Goal: Task Accomplishment & Management: Use online tool/utility

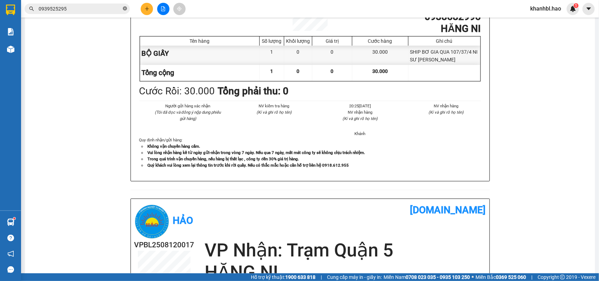
click at [127, 11] on span at bounding box center [125, 9] width 4 height 7
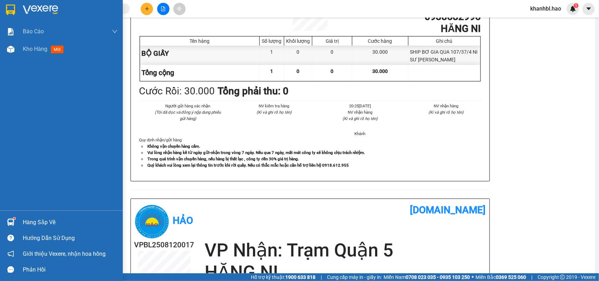
click at [7, 9] on img at bounding box center [10, 10] width 9 height 11
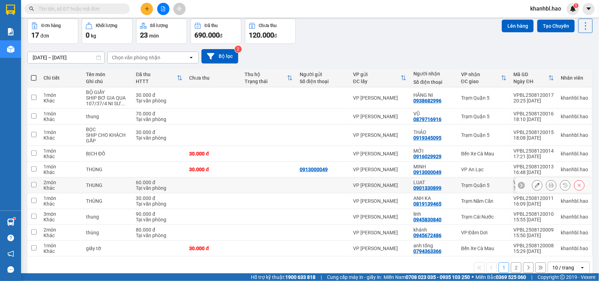
scroll to position [43, 0]
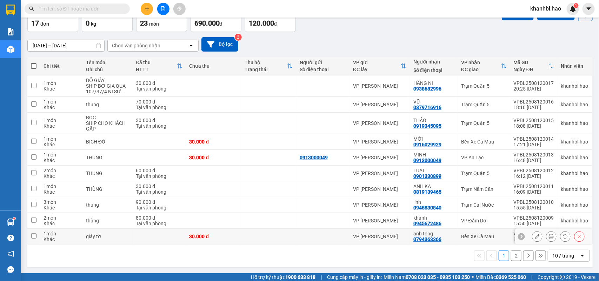
drag, startPoint x: 38, startPoint y: 238, endPoint x: 36, endPoint y: 232, distance: 6.6
click at [37, 236] on td at bounding box center [33, 237] width 13 height 16
checkbox input "true"
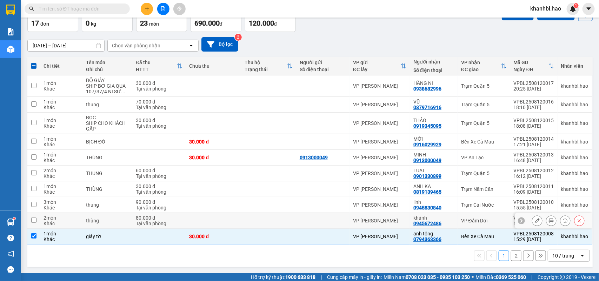
click at [36, 219] on input "checkbox" at bounding box center [33, 220] width 5 height 5
checkbox input "true"
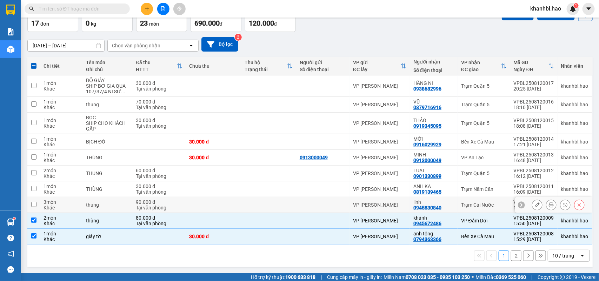
click at [35, 202] on input "checkbox" at bounding box center [33, 204] width 5 height 5
checkbox input "true"
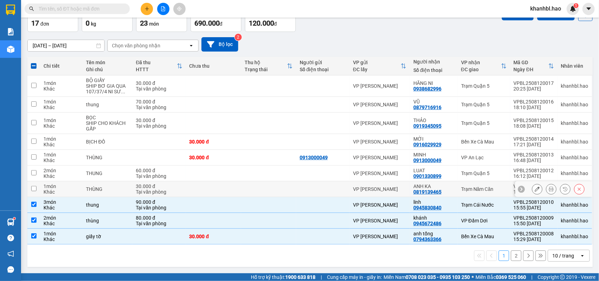
click at [33, 189] on input "checkbox" at bounding box center [33, 188] width 5 height 5
checkbox input "true"
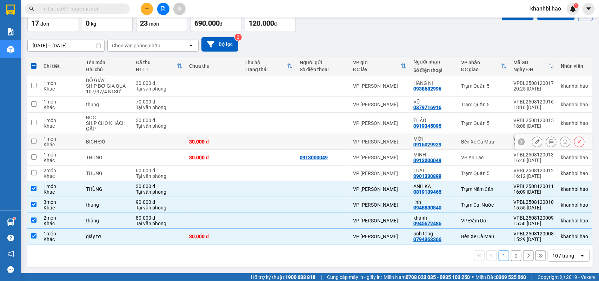
click at [33, 140] on input "checkbox" at bounding box center [33, 141] width 5 height 5
checkbox input "true"
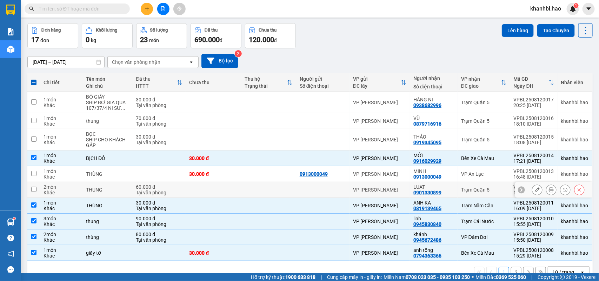
scroll to position [0, 0]
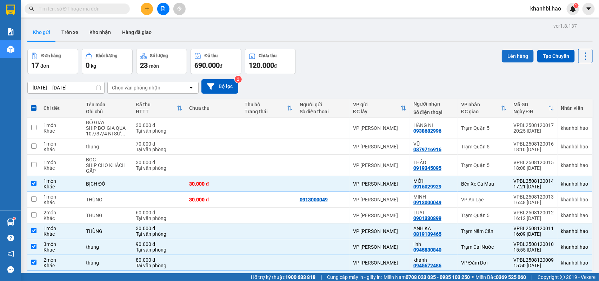
click at [509, 54] on button "Lên hàng" at bounding box center [518, 56] width 32 height 13
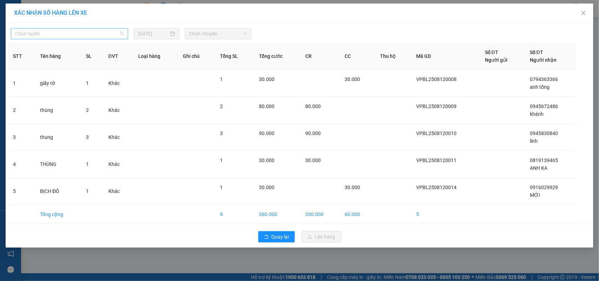
click at [71, 31] on span "Chọn tuyến" at bounding box center [69, 33] width 109 height 11
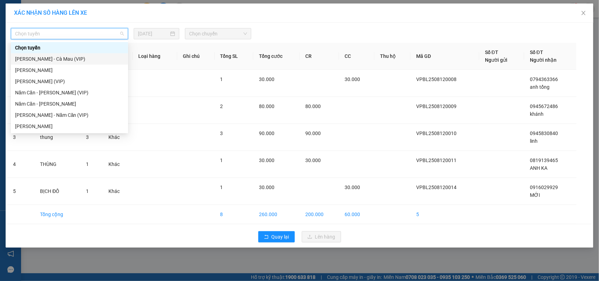
click at [61, 55] on div "[PERSON_NAME] - Cà Mau (VIP)" at bounding box center [69, 59] width 109 height 8
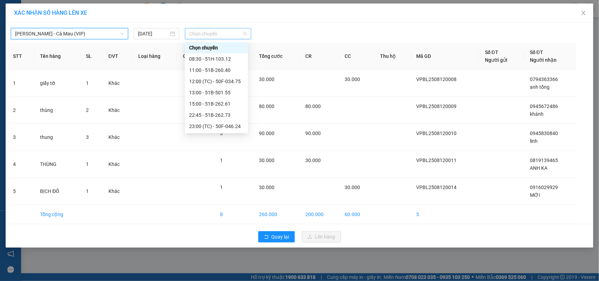
click at [223, 36] on span "Chọn chuyến" at bounding box center [218, 33] width 58 height 11
click at [218, 58] on div "08:30 - 51H-103.12" at bounding box center [216, 59] width 55 height 8
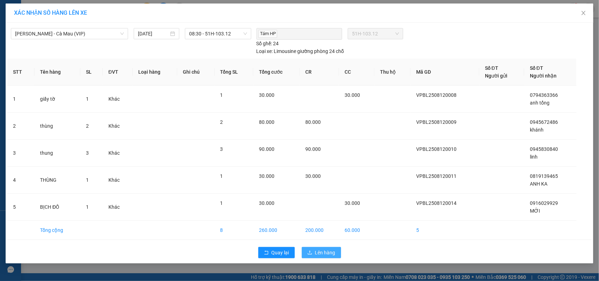
click at [326, 251] on span "Lên hàng" at bounding box center [325, 253] width 20 height 8
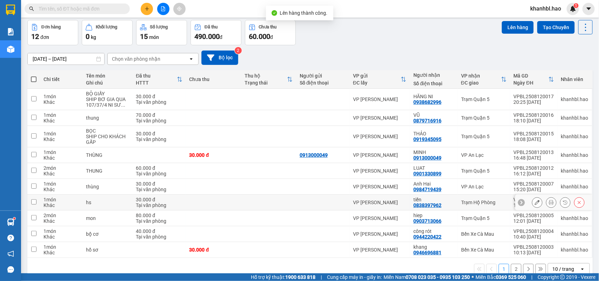
scroll to position [43, 0]
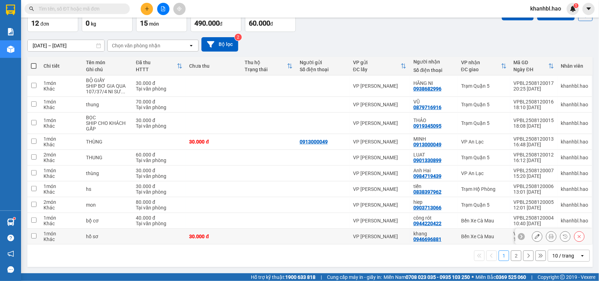
click at [39, 237] on td at bounding box center [33, 237] width 13 height 16
checkbox input "true"
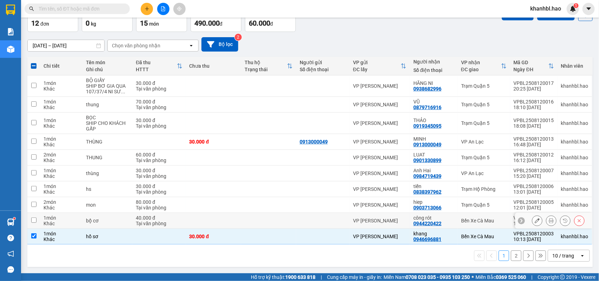
click at [31, 220] on input "checkbox" at bounding box center [33, 220] width 5 height 5
checkbox input "true"
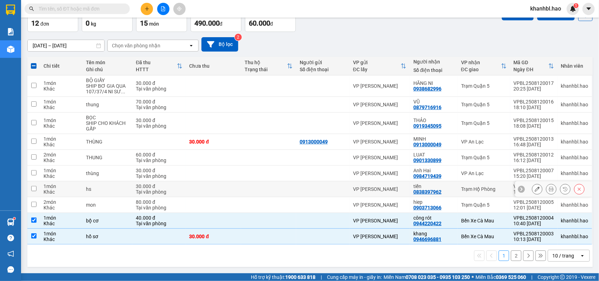
click at [36, 188] on input "checkbox" at bounding box center [33, 188] width 5 height 5
checkbox input "true"
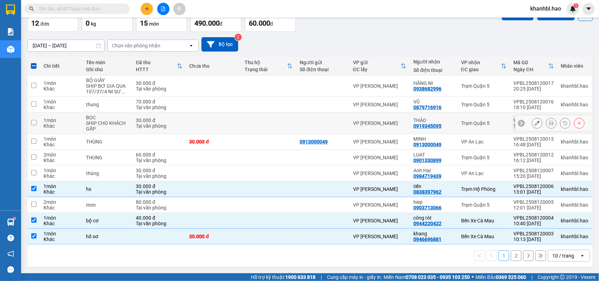
scroll to position [0, 0]
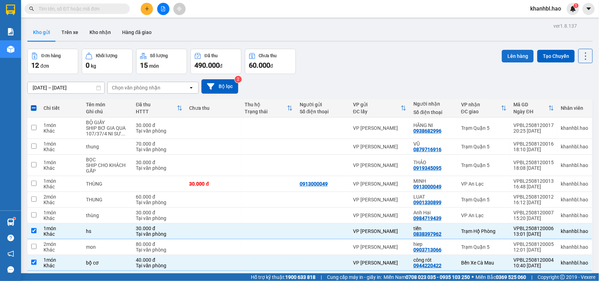
click at [511, 55] on button "Lên hàng" at bounding box center [518, 56] width 32 height 13
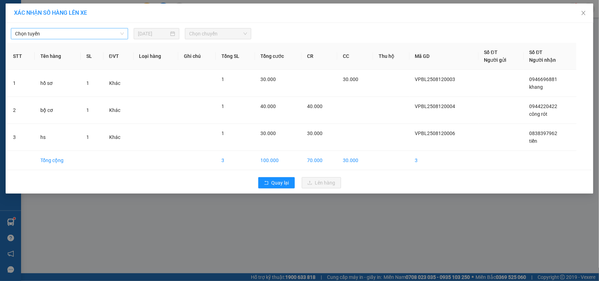
drag, startPoint x: 81, startPoint y: 34, endPoint x: 76, endPoint y: 34, distance: 4.9
click at [79, 34] on span "Chọn tuyến" at bounding box center [69, 33] width 109 height 11
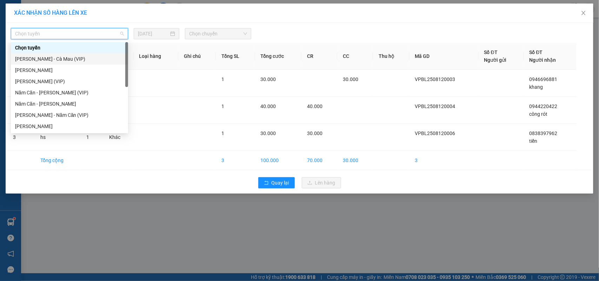
drag, startPoint x: 44, startPoint y: 59, endPoint x: 117, endPoint y: 54, distance: 72.8
click at [45, 59] on div "[PERSON_NAME] - Cà Mau (VIP)" at bounding box center [69, 59] width 109 height 8
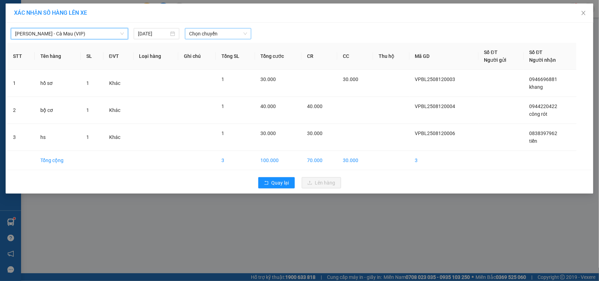
drag, startPoint x: 211, startPoint y: 32, endPoint x: 215, endPoint y: 31, distance: 4.3
click at [212, 32] on span "Chọn chuyến" at bounding box center [218, 33] width 58 height 11
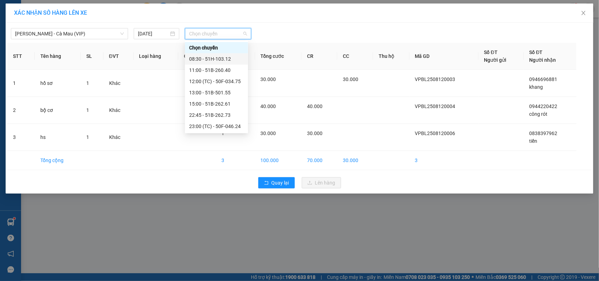
click at [218, 60] on div "08:30 - 51H-103.12" at bounding box center [216, 59] width 55 height 8
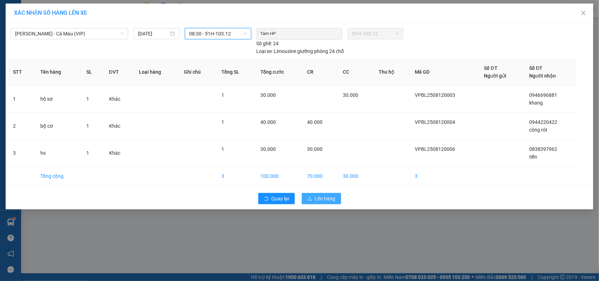
click at [330, 198] on span "Lên hàng" at bounding box center [325, 199] width 20 height 8
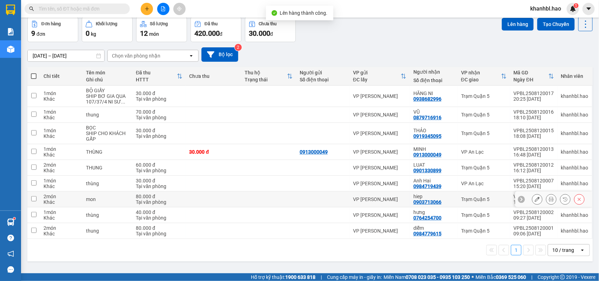
scroll to position [32, 0]
click at [32, 73] on span at bounding box center [34, 76] width 6 height 6
click at [34, 72] on input "checkbox" at bounding box center [34, 72] width 0 height 0
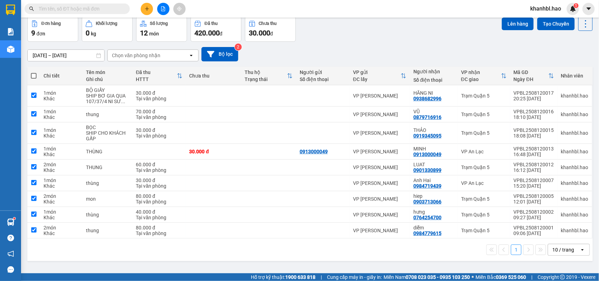
checkbox input "true"
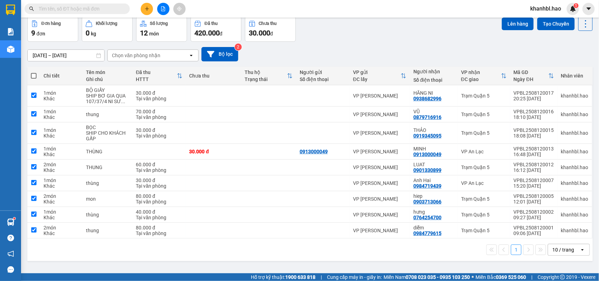
checkbox input "true"
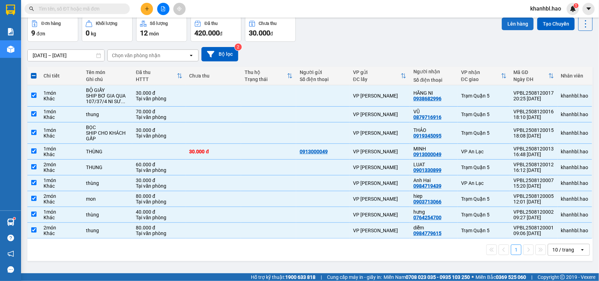
click at [513, 20] on button "Lên hàng" at bounding box center [518, 24] width 32 height 13
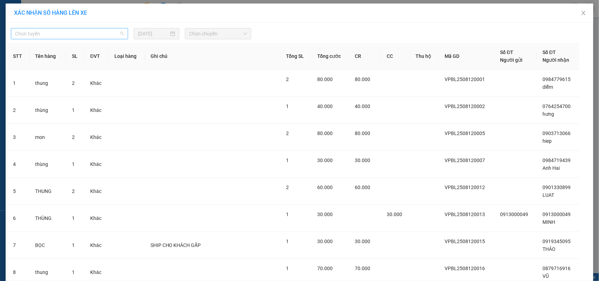
click at [42, 34] on span "Chọn tuyến" at bounding box center [69, 33] width 109 height 11
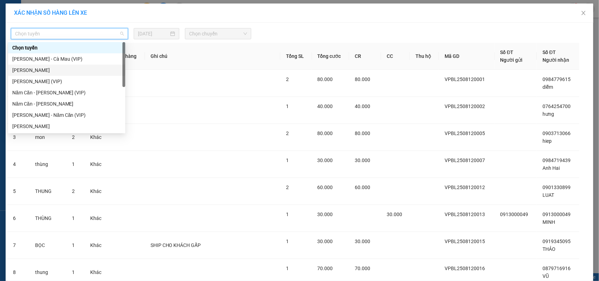
click at [52, 71] on div "[PERSON_NAME]" at bounding box center [66, 70] width 109 height 8
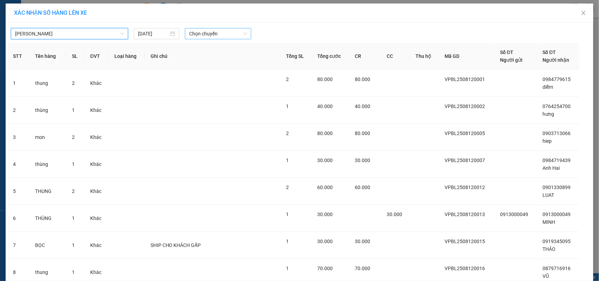
click at [229, 34] on span "Chọn chuyến" at bounding box center [218, 33] width 58 height 11
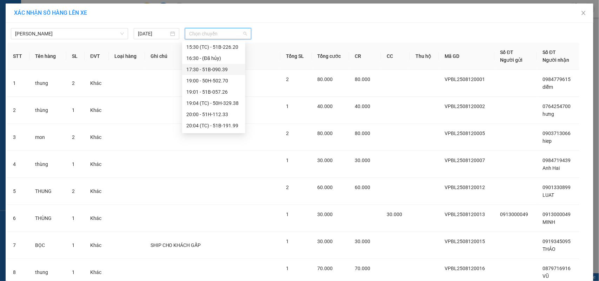
scroll to position [132, 0]
click at [222, 73] on div "22:00 - 50H-635.47" at bounding box center [213, 74] width 55 height 8
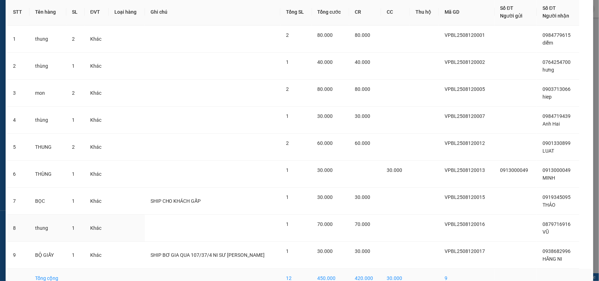
scroll to position [88, 0]
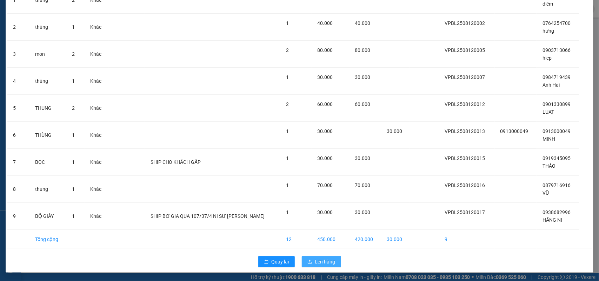
click at [324, 260] on span "Lên hàng" at bounding box center [325, 262] width 20 height 8
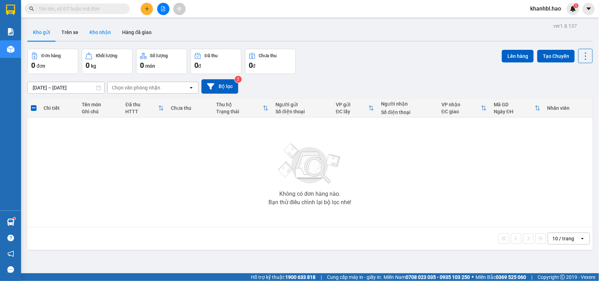
click at [100, 34] on button "Kho nhận" at bounding box center [100, 32] width 33 height 17
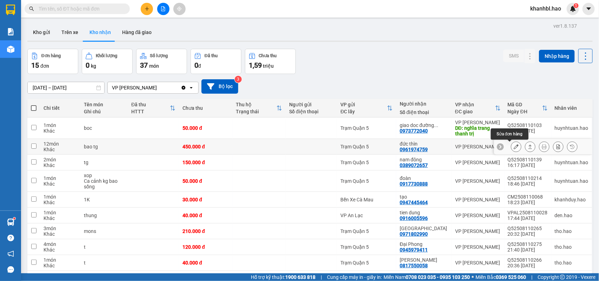
click at [514, 149] on icon at bounding box center [516, 146] width 5 height 5
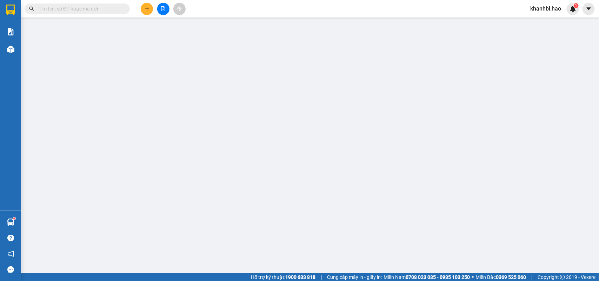
type input "0961974759"
type input "đức thìn"
type input "450.000"
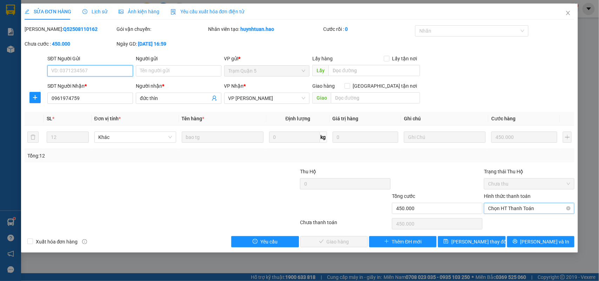
click at [506, 206] on span "Chọn HT Thanh Toán" at bounding box center [529, 208] width 82 height 11
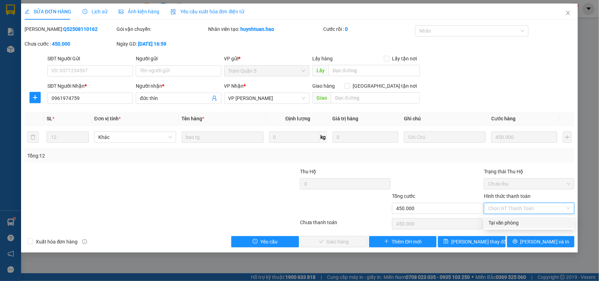
click at [508, 218] on div "Total Paid Fee 0 Total UnPaid Fee 450.000 Cash Collection Total Fee Mã ĐH: Q525…" at bounding box center [300, 136] width 551 height 222
click at [509, 206] on span "Chọn HT Thanh Toán" at bounding box center [529, 208] width 82 height 11
click at [507, 225] on div "Tại văn phòng" at bounding box center [530, 223] width 82 height 8
type input "0"
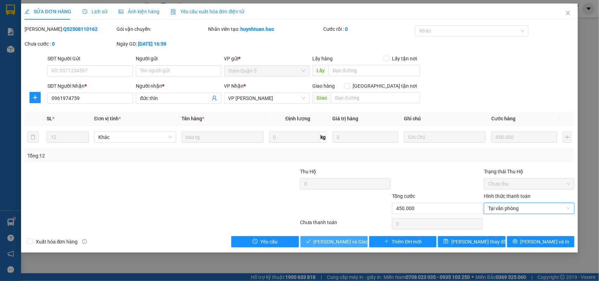
click at [343, 239] on span "[PERSON_NAME] và Giao hàng" at bounding box center [347, 242] width 67 height 8
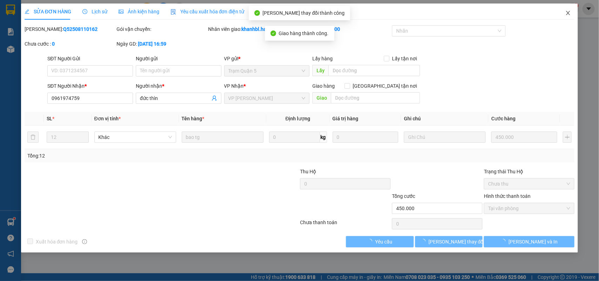
click at [567, 13] on icon "close" at bounding box center [569, 13] width 6 height 6
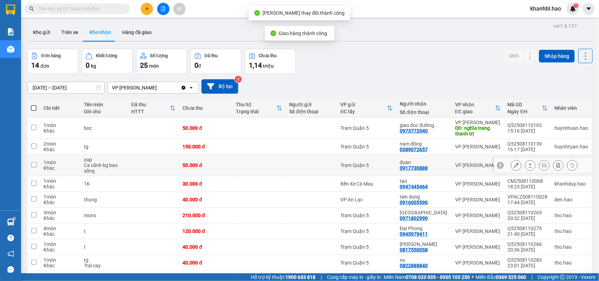
scroll to position [43, 0]
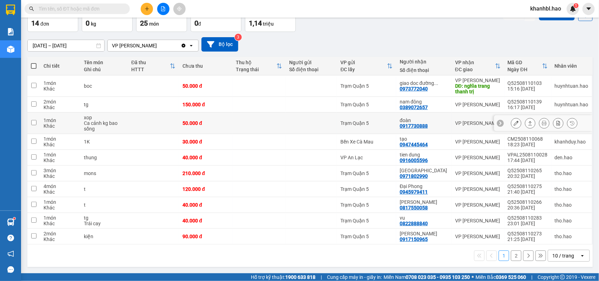
click at [514, 122] on icon at bounding box center [516, 123] width 5 height 5
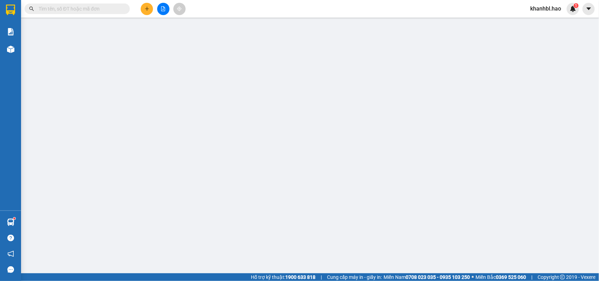
type input "0917730888"
type input "đoàn"
type input "50.000"
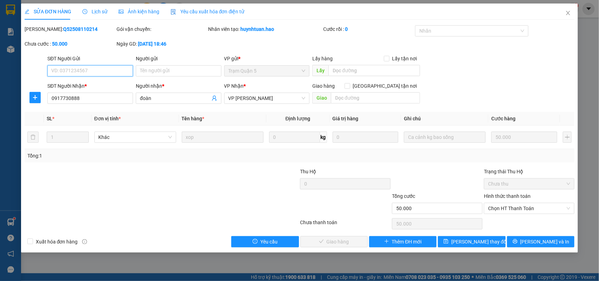
drag, startPoint x: 511, startPoint y: 209, endPoint x: 508, endPoint y: 215, distance: 6.8
click at [511, 209] on span "Chọn HT Thanh Toán" at bounding box center [529, 208] width 82 height 11
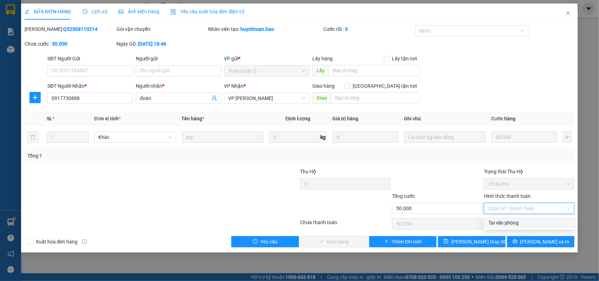
drag, startPoint x: 506, startPoint y: 219, endPoint x: 500, endPoint y: 222, distance: 6.3
click at [506, 219] on div "Tại văn phòng" at bounding box center [530, 223] width 82 height 8
type input "0"
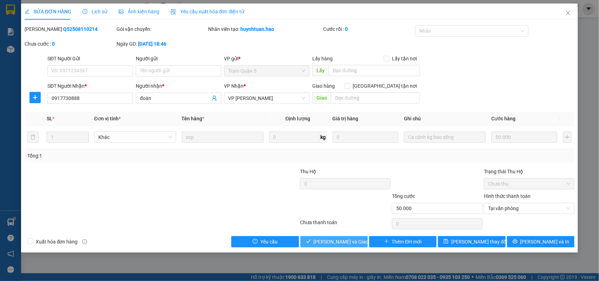
drag, startPoint x: 343, startPoint y: 242, endPoint x: 383, endPoint y: 220, distance: 45.6
click at [343, 242] on span "[PERSON_NAME] và Giao hàng" at bounding box center [347, 242] width 67 height 8
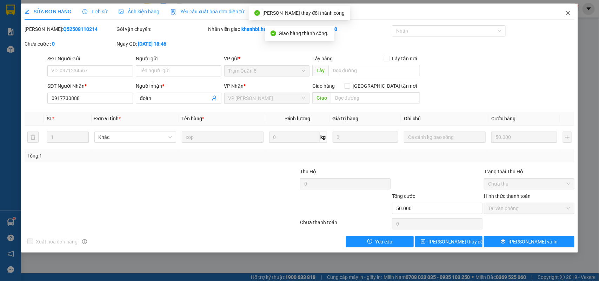
click at [570, 12] on icon "close" at bounding box center [569, 13] width 4 height 4
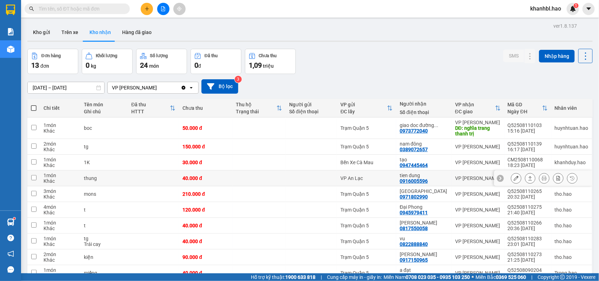
click at [514, 180] on icon at bounding box center [516, 178] width 5 height 5
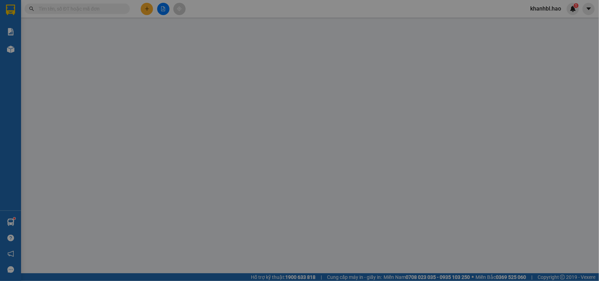
type input "0916005596"
type input "tien dung"
type input "40.000"
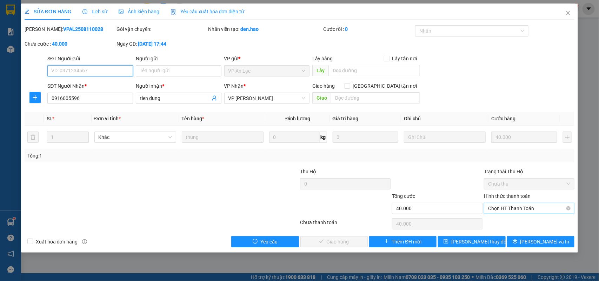
click at [514, 207] on span "Chọn HT Thanh Toán" at bounding box center [529, 208] width 82 height 11
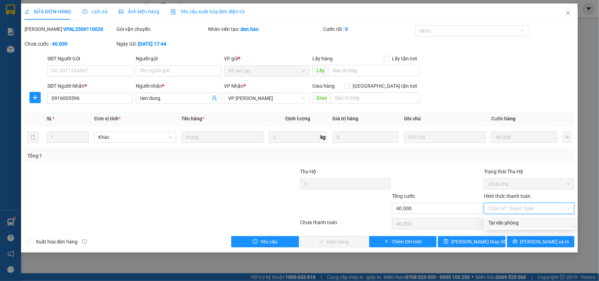
drag, startPoint x: 506, startPoint y: 219, endPoint x: 466, endPoint y: 223, distance: 40.3
click at [506, 220] on div "Tại văn phòng" at bounding box center [530, 223] width 82 height 8
type input "0"
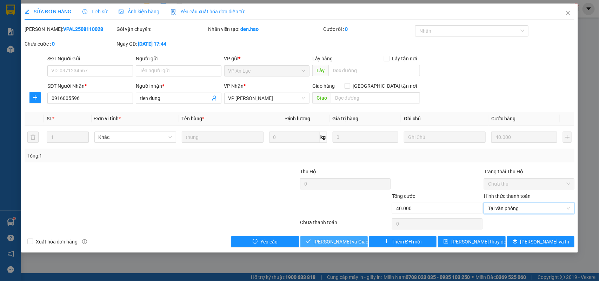
drag, startPoint x: 353, startPoint y: 242, endPoint x: 383, endPoint y: 219, distance: 37.4
click at [355, 239] on span "[PERSON_NAME] và Giao hàng" at bounding box center [347, 242] width 67 height 8
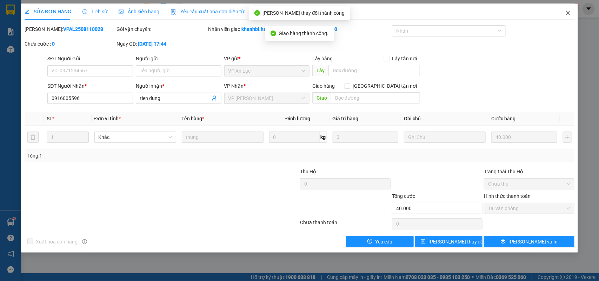
click at [567, 11] on icon "close" at bounding box center [569, 13] width 4 height 4
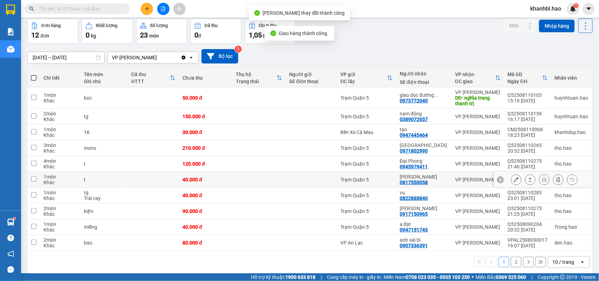
scroll to position [38, 0]
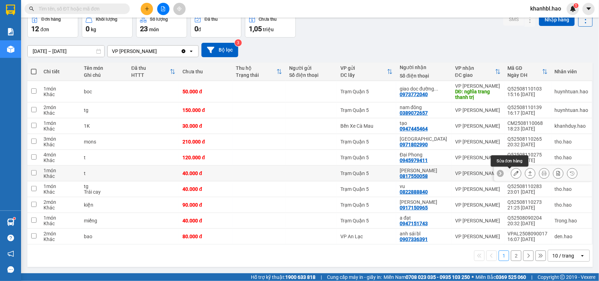
click at [514, 172] on icon at bounding box center [516, 173] width 5 height 5
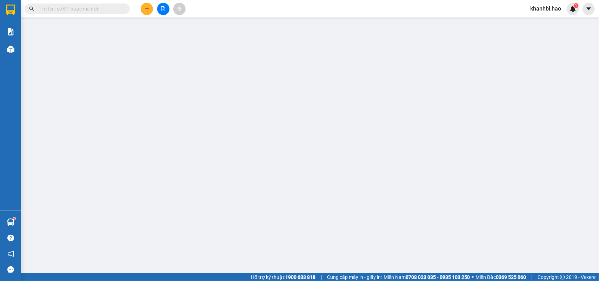
type input "0817550058"
type input "[PERSON_NAME]"
type input "40.000"
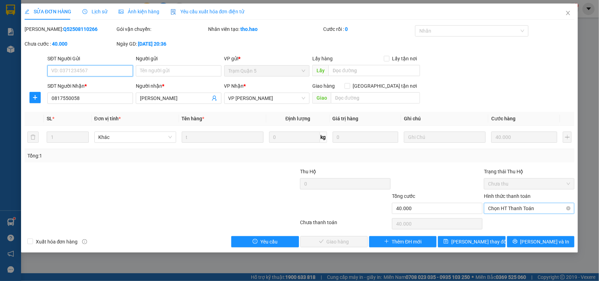
click at [516, 209] on span "Chọn HT Thanh Toán" at bounding box center [529, 208] width 82 height 11
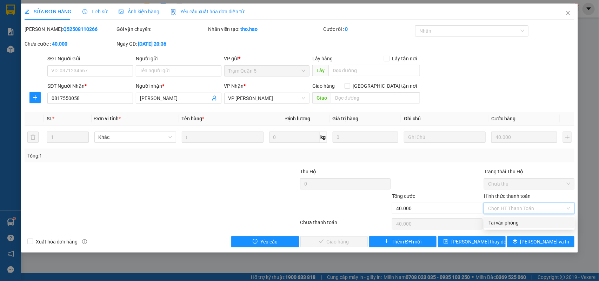
drag, startPoint x: 514, startPoint y: 223, endPoint x: 468, endPoint y: 225, distance: 46.4
click at [514, 223] on div "Tại văn phòng" at bounding box center [530, 223] width 82 height 8
type input "0"
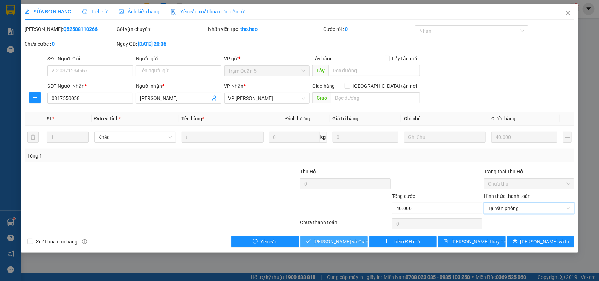
drag, startPoint x: 348, startPoint y: 242, endPoint x: 374, endPoint y: 232, distance: 27.9
click at [350, 241] on span "[PERSON_NAME] và Giao hàng" at bounding box center [347, 242] width 67 height 8
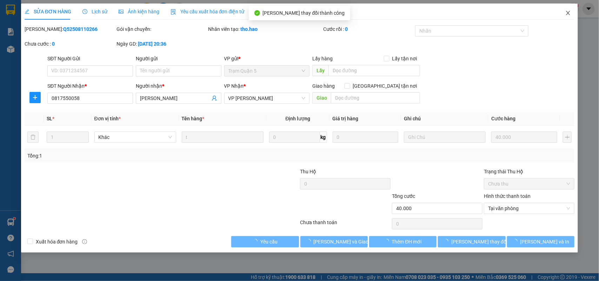
click at [568, 14] on icon "close" at bounding box center [569, 13] width 4 height 4
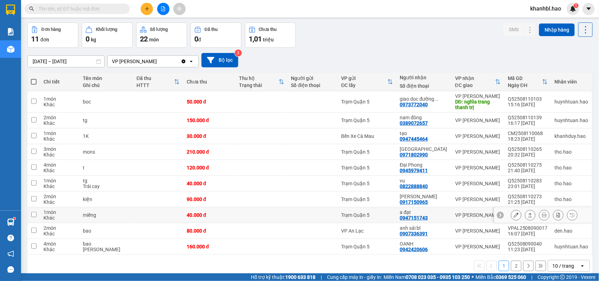
scroll to position [38, 0]
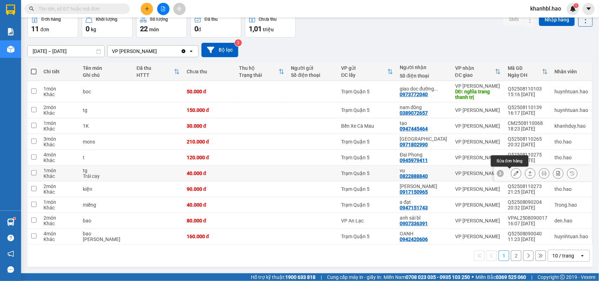
click at [514, 173] on icon at bounding box center [516, 173] width 5 height 5
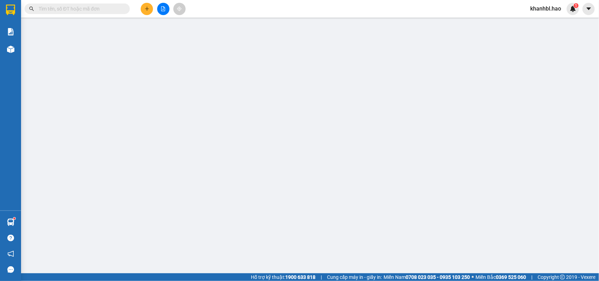
type input "0822888840"
type input "vu"
type input "40.000"
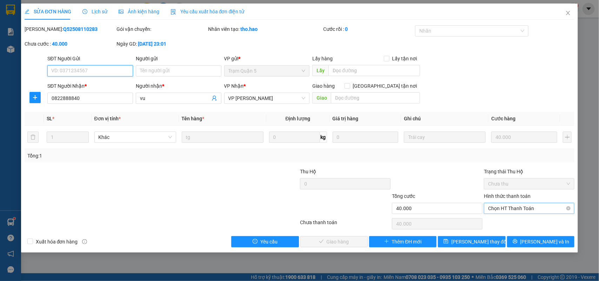
click at [511, 208] on span "Chọn HT Thanh Toán" at bounding box center [529, 208] width 82 height 11
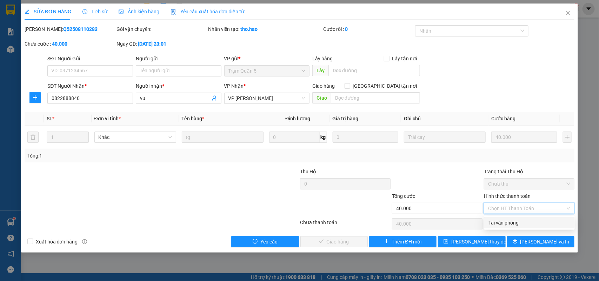
drag, startPoint x: 506, startPoint y: 221, endPoint x: 486, endPoint y: 226, distance: 20.4
click at [505, 222] on div "Tại văn phòng" at bounding box center [530, 223] width 82 height 8
type input "0"
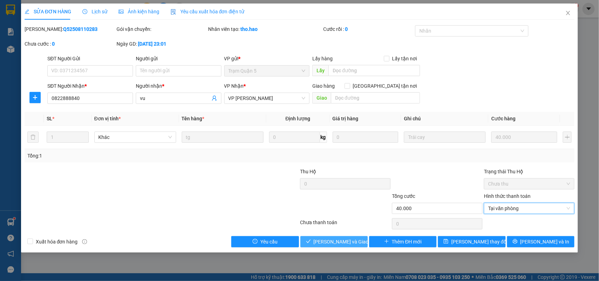
click at [352, 241] on span "[PERSON_NAME] và Giao hàng" at bounding box center [347, 242] width 67 height 8
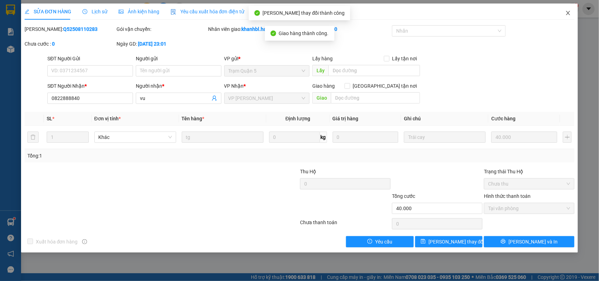
click at [568, 9] on span "Close" at bounding box center [569, 14] width 20 height 20
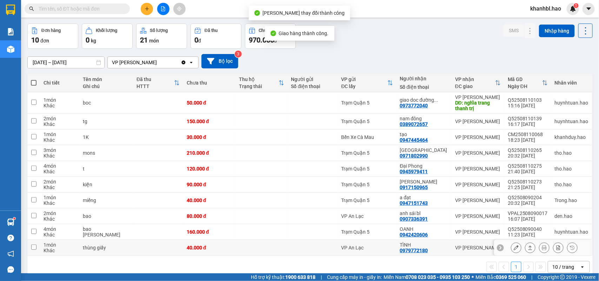
scroll to position [38, 0]
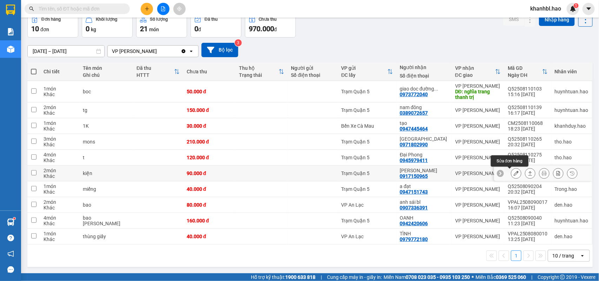
click at [514, 171] on icon at bounding box center [516, 173] width 5 height 5
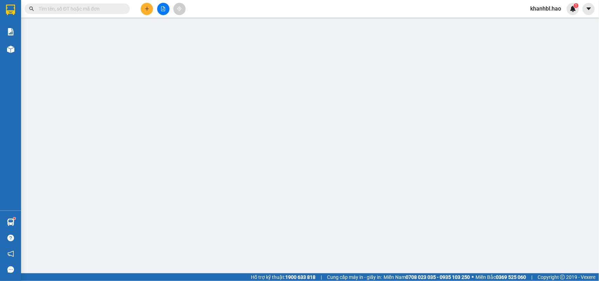
type input "0917150965"
type input "[PERSON_NAME]"
type input "90.000"
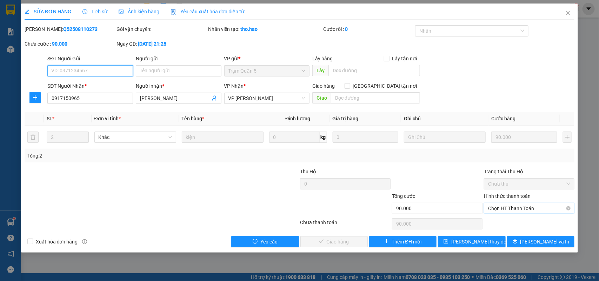
click at [522, 209] on span "Chọn HT Thanh Toán" at bounding box center [529, 208] width 82 height 11
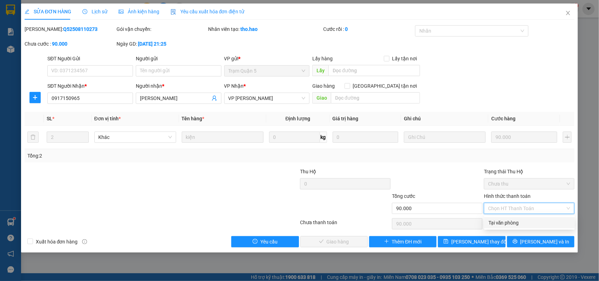
drag, startPoint x: 513, startPoint y: 224, endPoint x: 438, endPoint y: 227, distance: 75.2
click at [513, 224] on div "Tại văn phòng" at bounding box center [530, 223] width 82 height 8
type input "0"
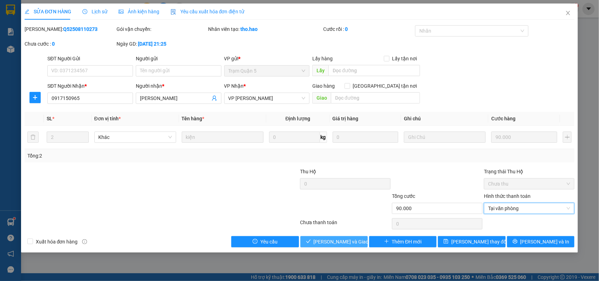
click at [341, 242] on span "[PERSON_NAME] và Giao hàng" at bounding box center [347, 242] width 67 height 8
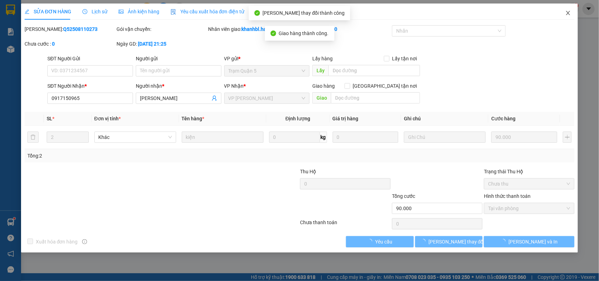
click at [571, 12] on icon "close" at bounding box center [569, 13] width 6 height 6
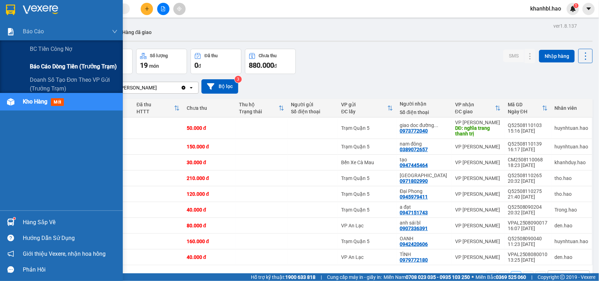
click at [62, 61] on div "Báo cáo dòng tiền (trưởng trạm)" at bounding box center [74, 67] width 88 height 18
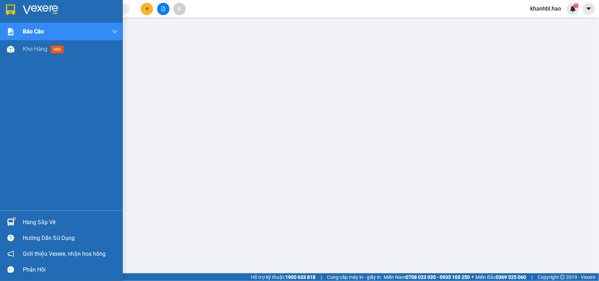
click at [13, 11] on img at bounding box center [10, 10] width 9 height 11
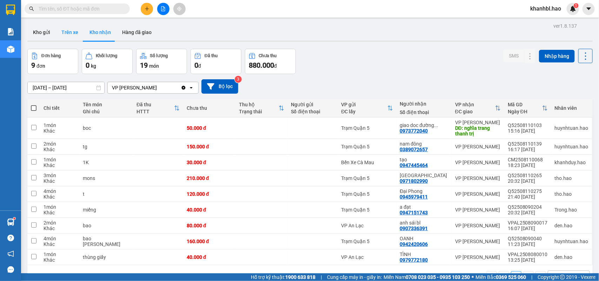
click at [74, 36] on button "Trên xe" at bounding box center [70, 32] width 28 height 17
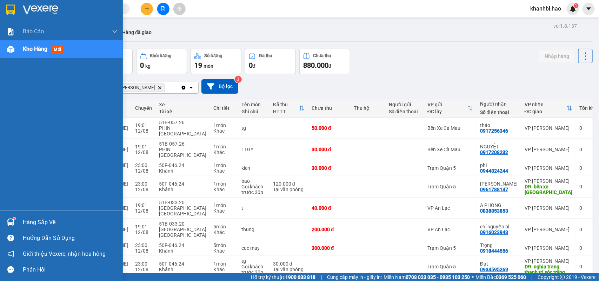
click at [11, 9] on img at bounding box center [10, 10] width 9 height 11
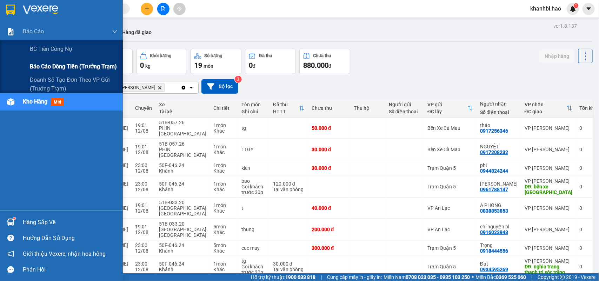
click at [66, 65] on span "Báo cáo dòng tiền (trưởng trạm)" at bounding box center [73, 66] width 87 height 9
